Goal: Task Accomplishment & Management: Use online tool/utility

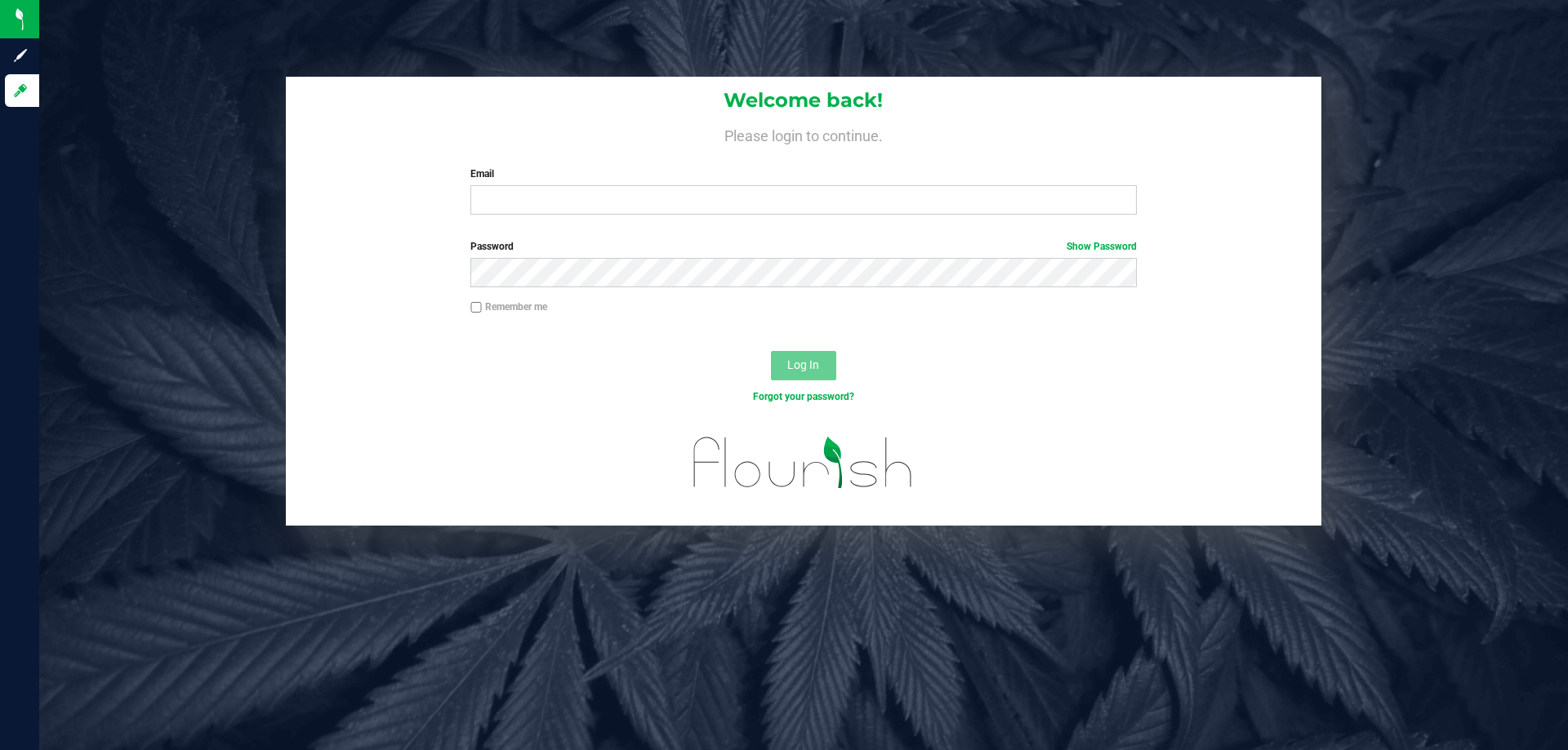
click at [601, 180] on label "Email" at bounding box center [803, 174] width 665 height 15
click at [601, 186] on input "Email" at bounding box center [803, 200] width 665 height 29
click at [599, 188] on input "Email" at bounding box center [803, 200] width 665 height 29
type input "[EMAIL_ADDRESS][DOMAIN_NAME]"
click at [771, 351] on button "Log In" at bounding box center [803, 366] width 65 height 29
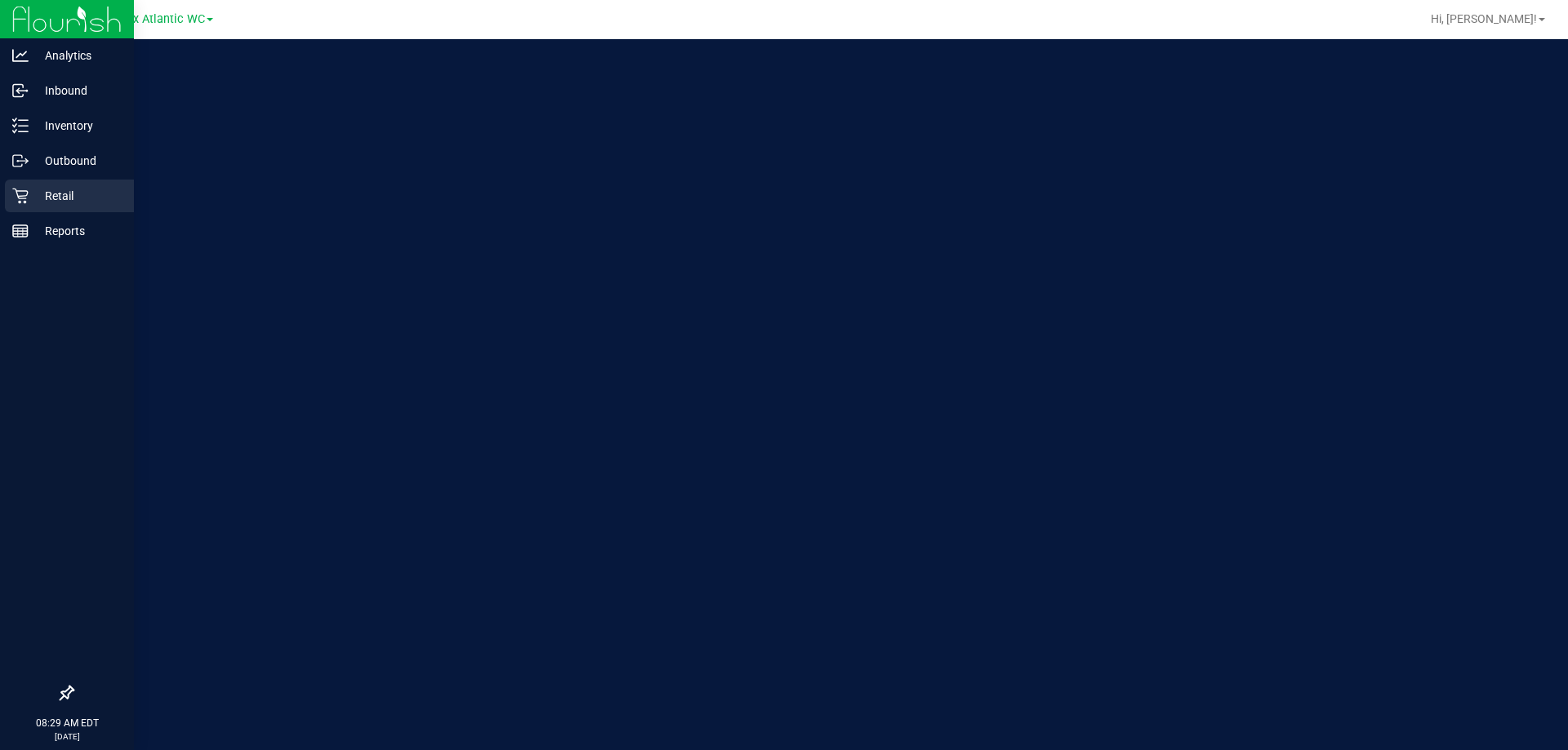
click at [23, 201] on icon at bounding box center [20, 196] width 17 height 17
